Goal: Task Accomplishment & Management: Complete application form

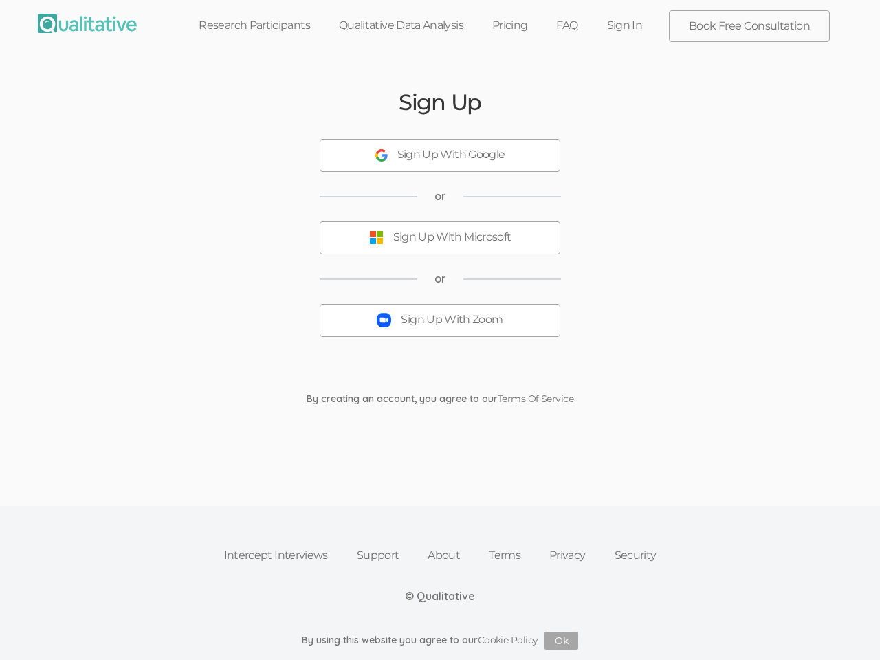
click at [440, 330] on button "Sign Up With Zoom" at bounding box center [440, 320] width 241 height 33
click at [440, 155] on div "Sign Up With Google" at bounding box center [452, 155] width 108 height 16
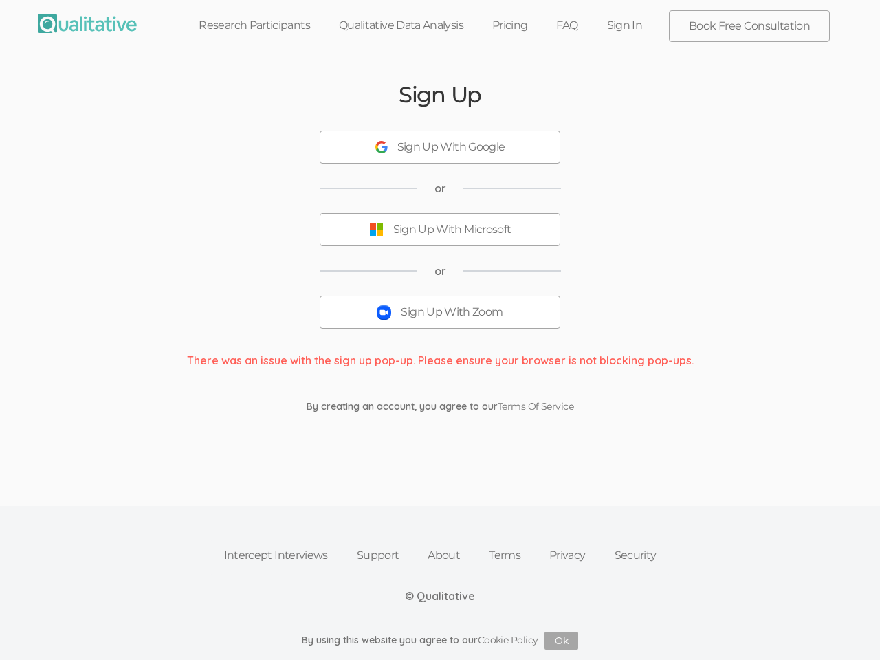
click at [440, 238] on button "Sign Up With Microsoft" at bounding box center [440, 229] width 241 height 33
click at [440, 321] on button "Sign Up With Zoom" at bounding box center [440, 312] width 241 height 33
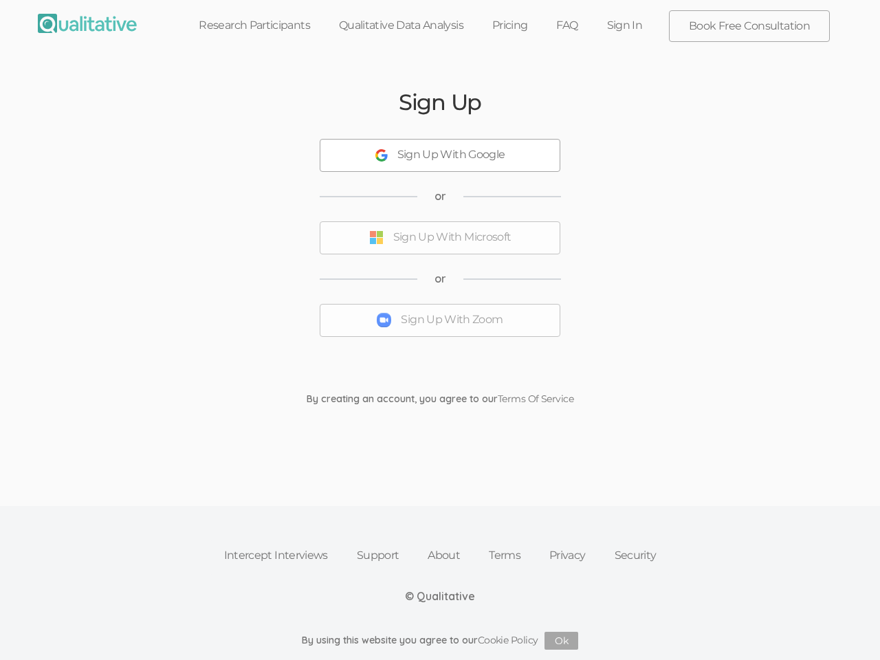
click at [562, 641] on button "Ok" at bounding box center [562, 641] width 34 height 18
